Goal: Navigation & Orientation: Go to known website

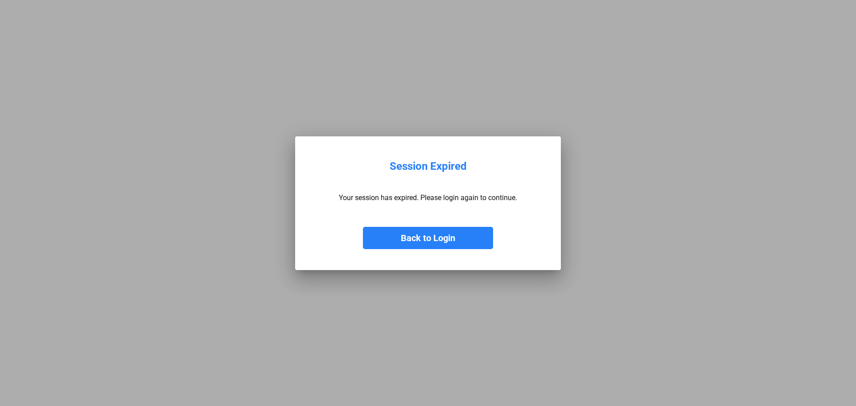
click at [413, 230] on button "Back to Login" at bounding box center [428, 238] width 130 height 22
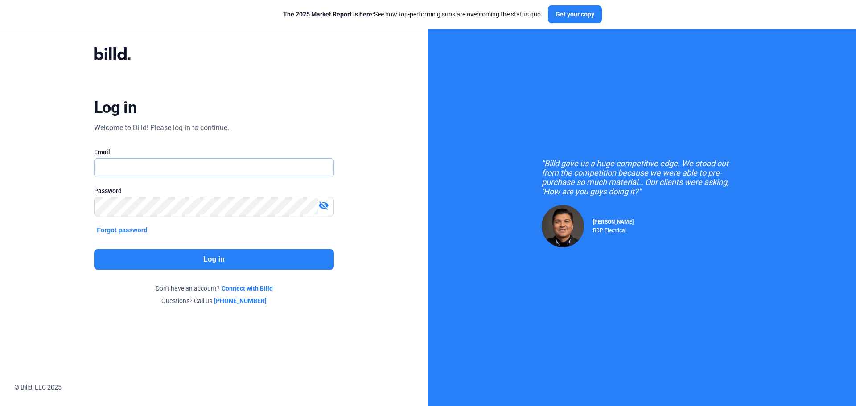
click at [198, 163] on input "text" at bounding box center [213, 168] width 239 height 18
type input "[PERSON_NAME][EMAIL_ADDRESS][DOMAIN_NAME]"
click at [188, 257] on button "Log in" at bounding box center [214, 259] width 240 height 21
